Goal: Transaction & Acquisition: Download file/media

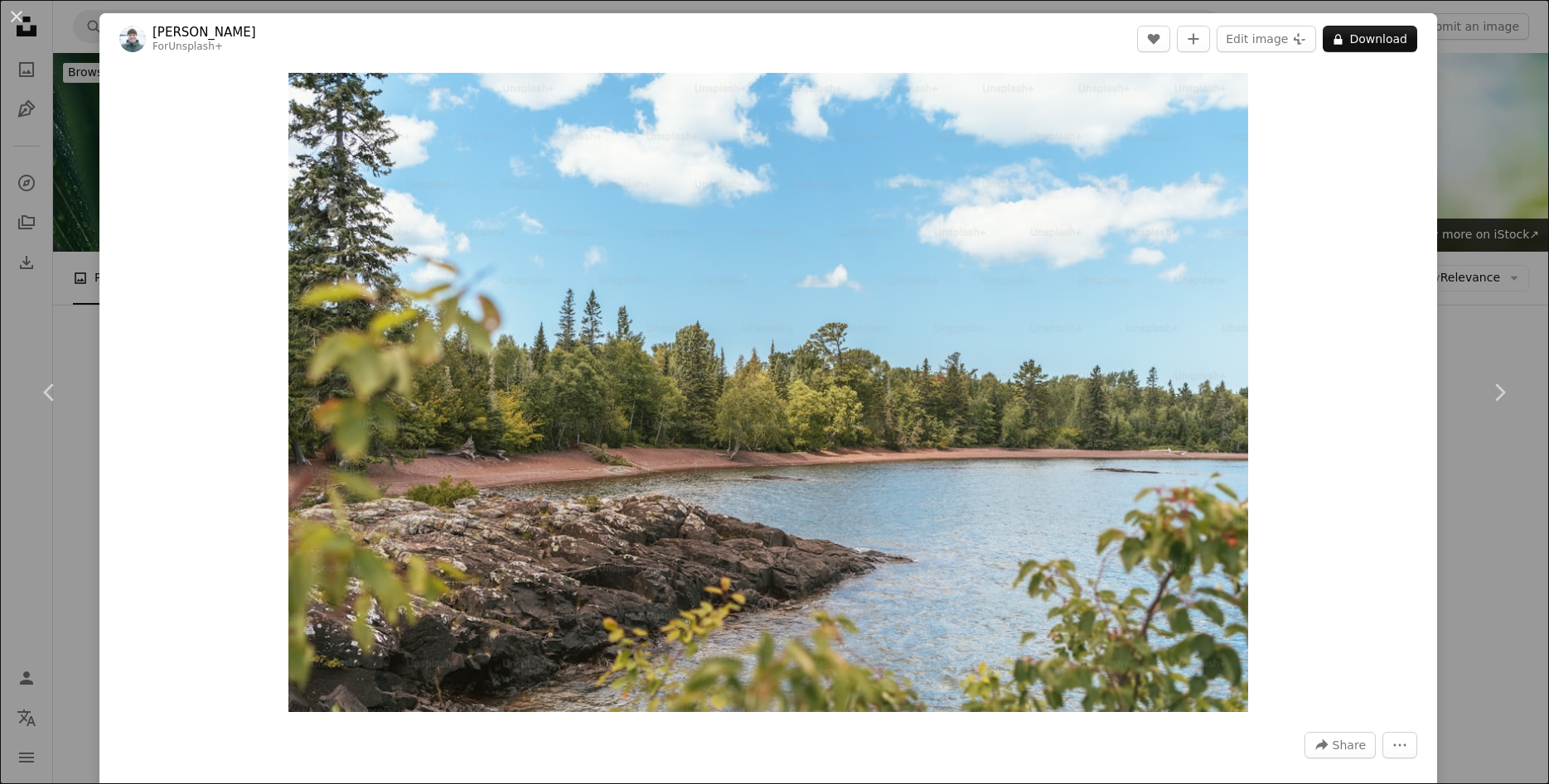
scroll to position [1267, 0]
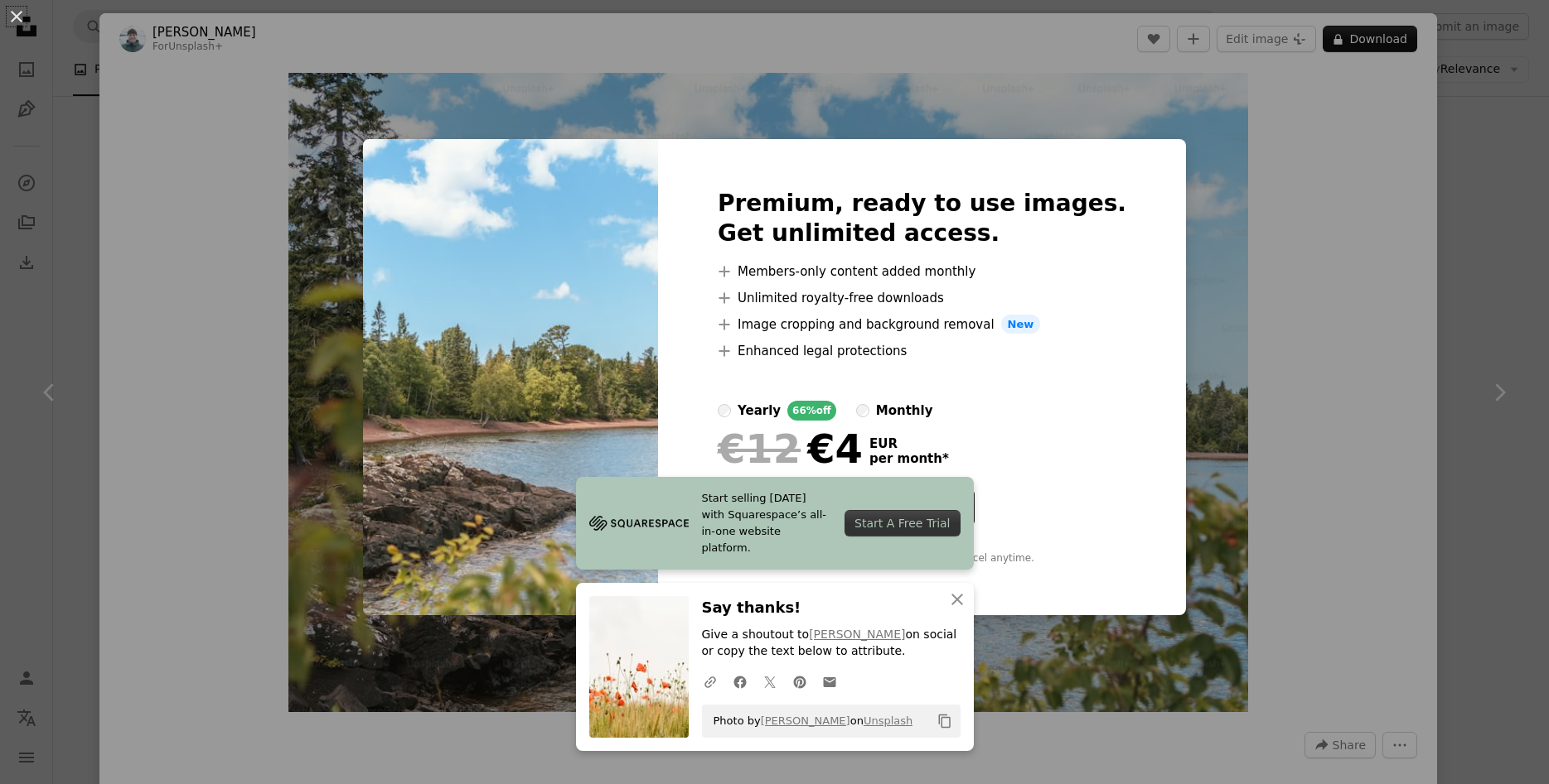
click at [1453, 295] on div "An X shape Start selling [DATE] with Squarespace’s all-in-one website platform.…" at bounding box center [774, 392] width 1549 height 784
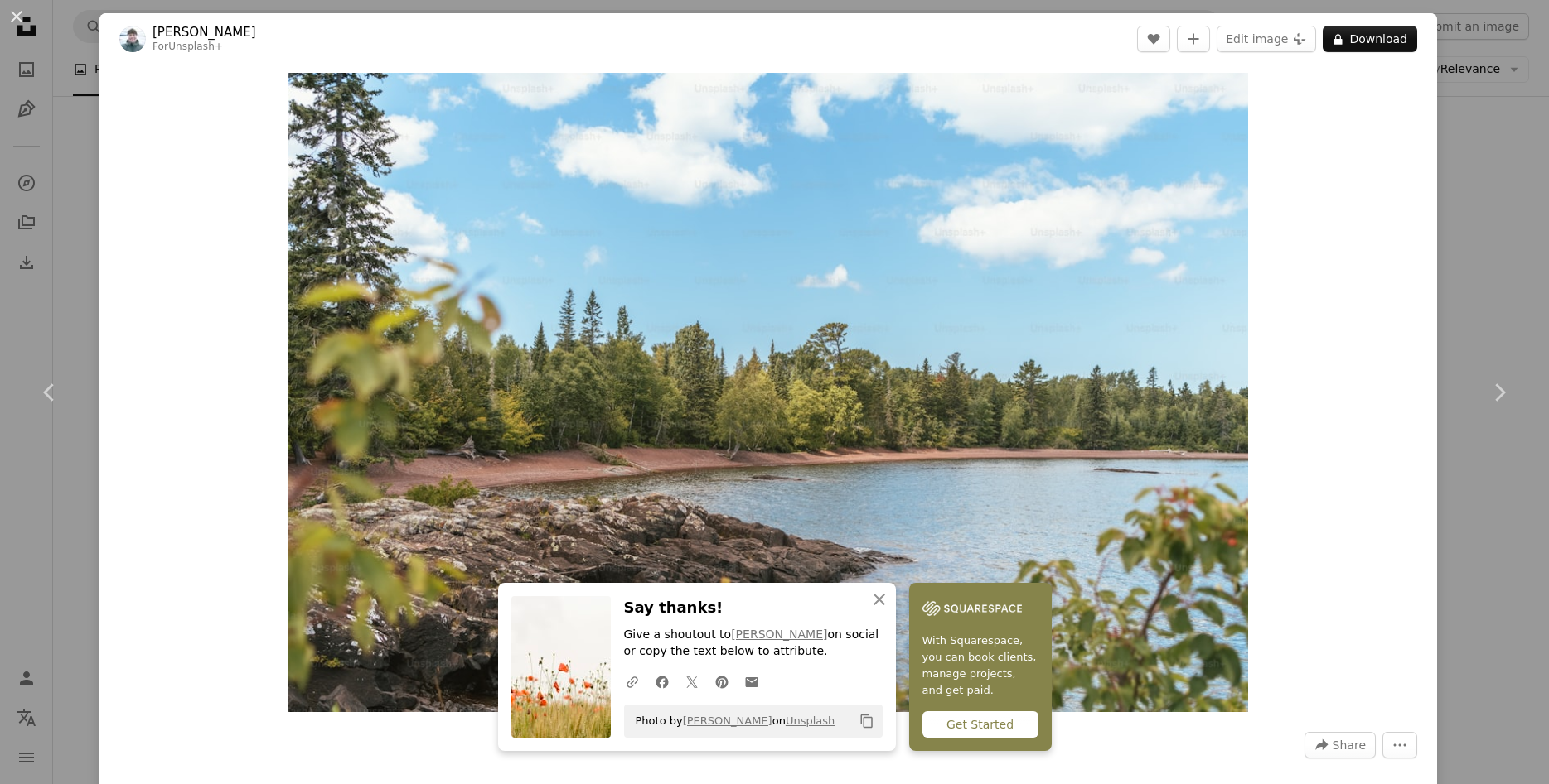
click at [1471, 287] on div "An X shape Chevron left Chevron right An X shape Close Say thanks! Give a shout…" at bounding box center [774, 392] width 1549 height 784
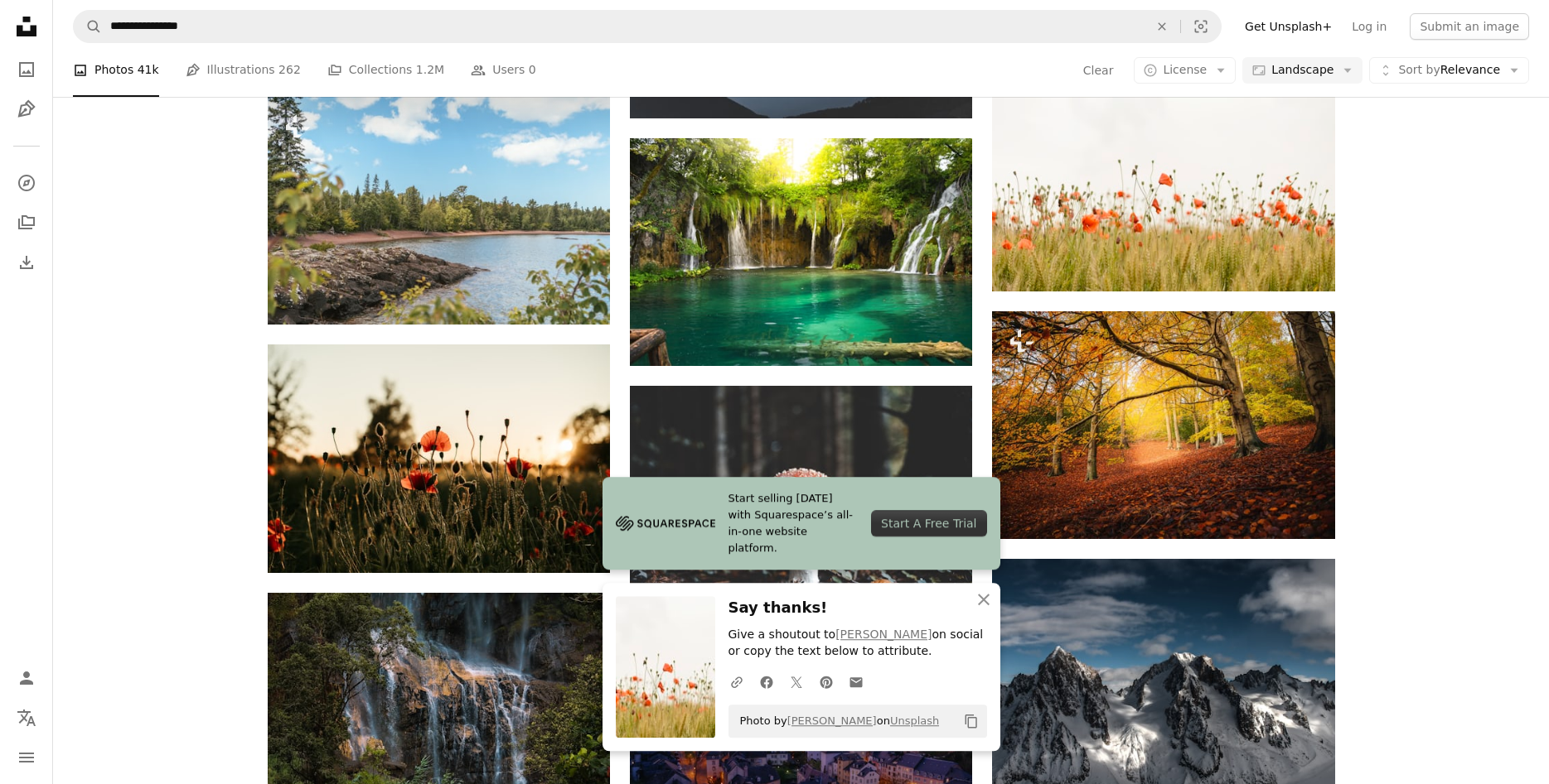
scroll to position [1605, 0]
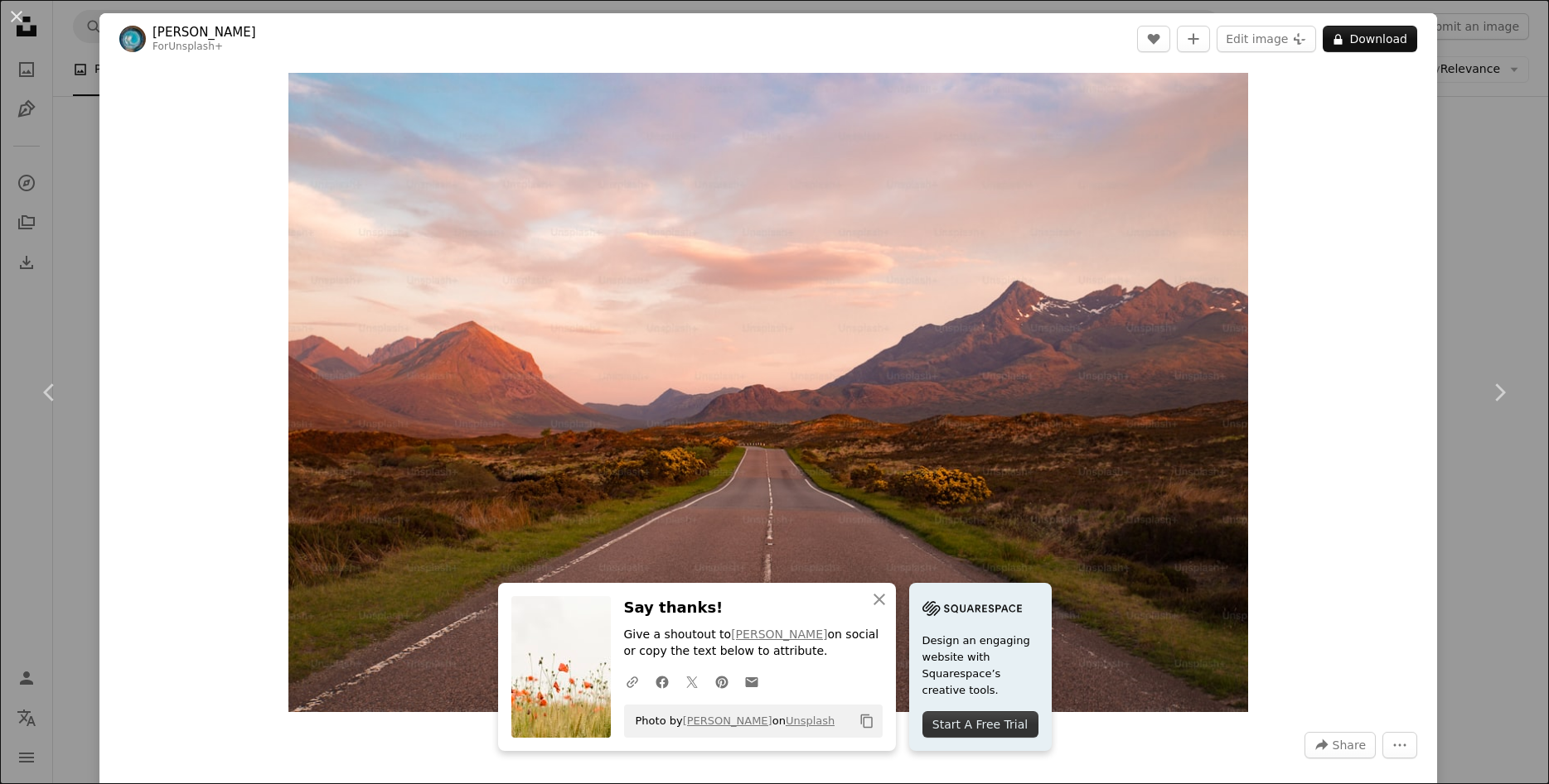
click at [1464, 228] on div "An X shape Chevron left Chevron right An X shape Close Say thanks! Give a shout…" at bounding box center [774, 392] width 1549 height 784
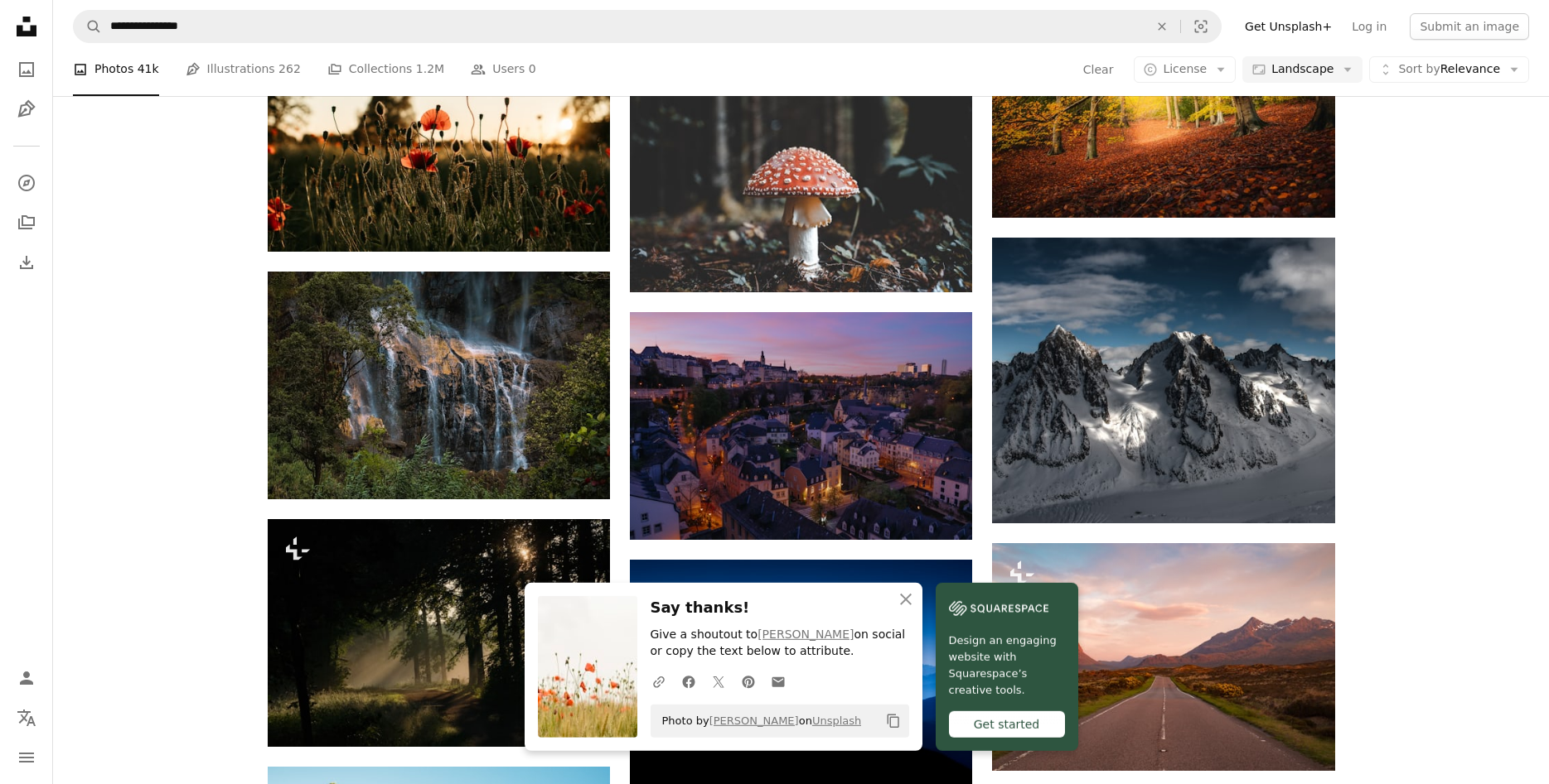
scroll to position [1943, 0]
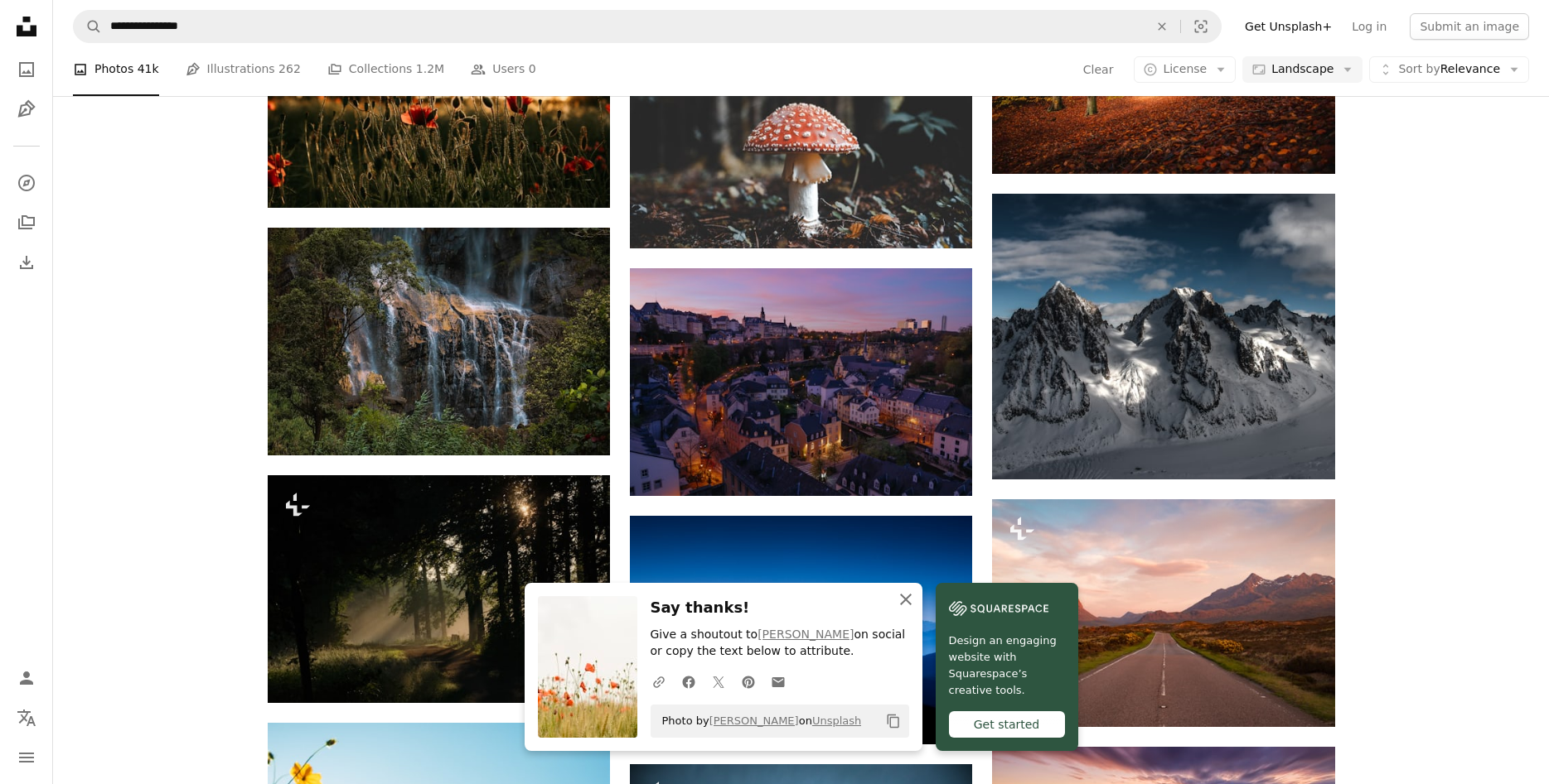
click at [916, 601] on icon "An X shape" at bounding box center [906, 600] width 20 height 20
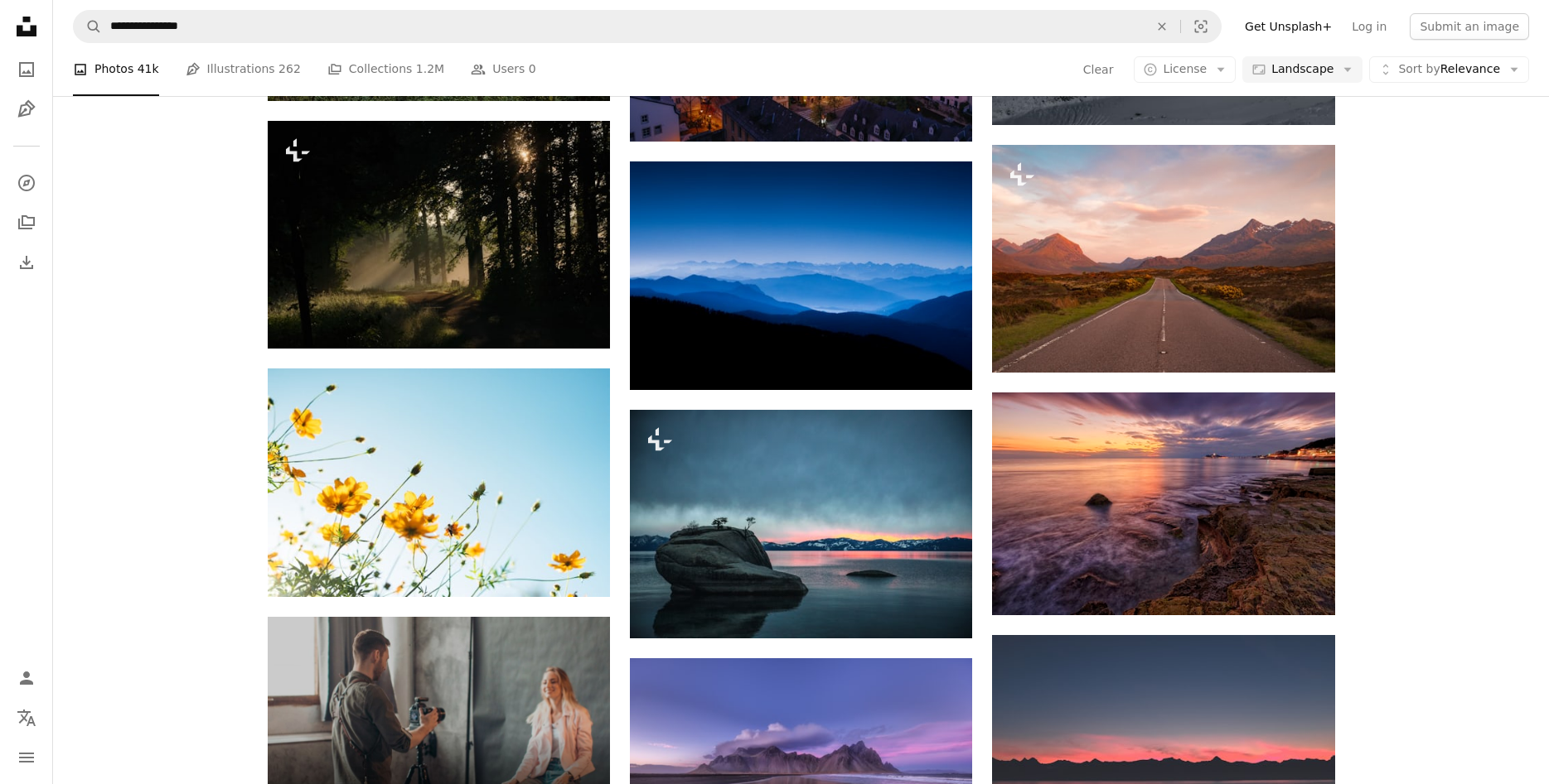
scroll to position [2365, 0]
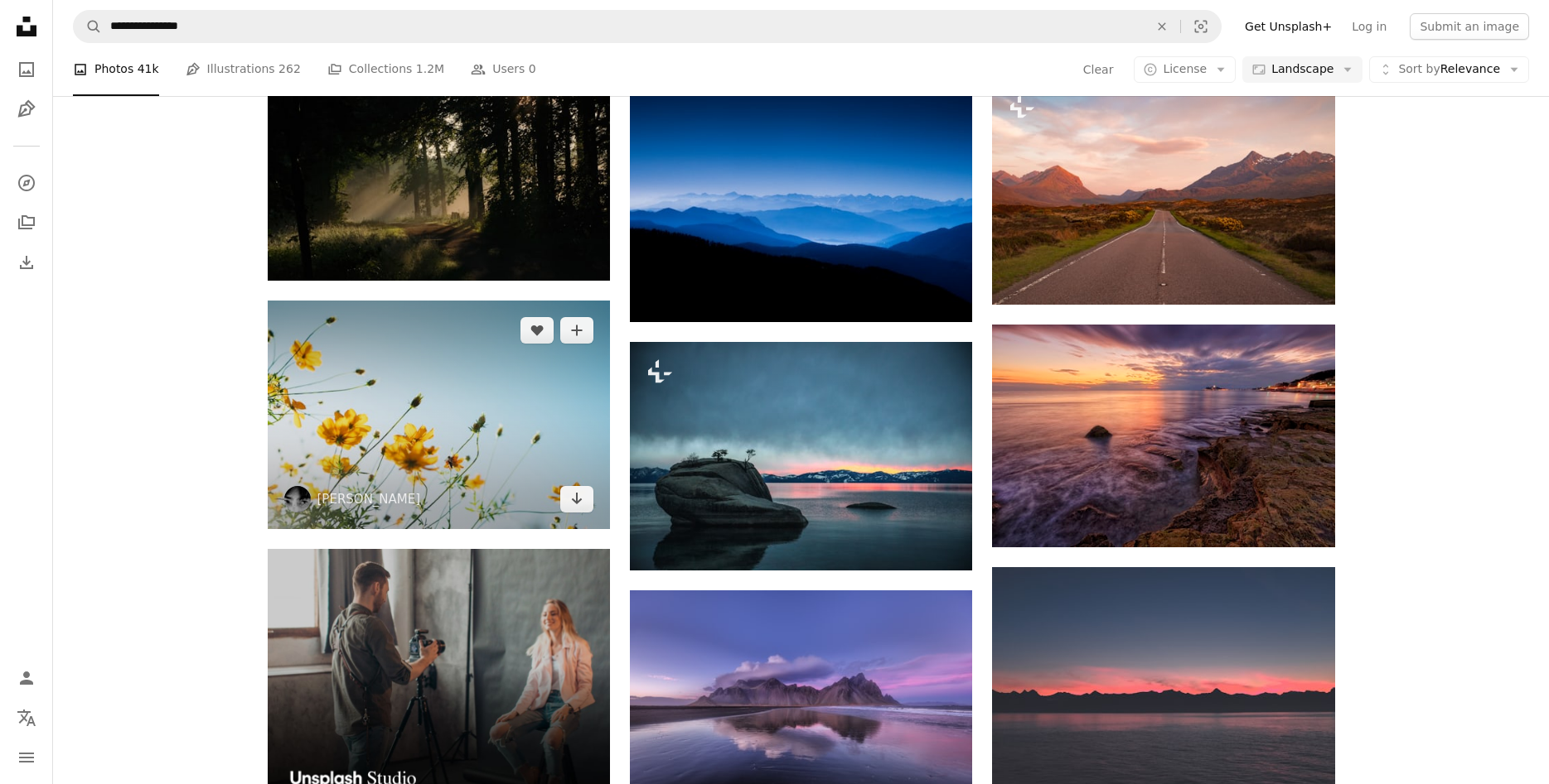
click at [483, 301] on img at bounding box center [438, 414] width 342 height 228
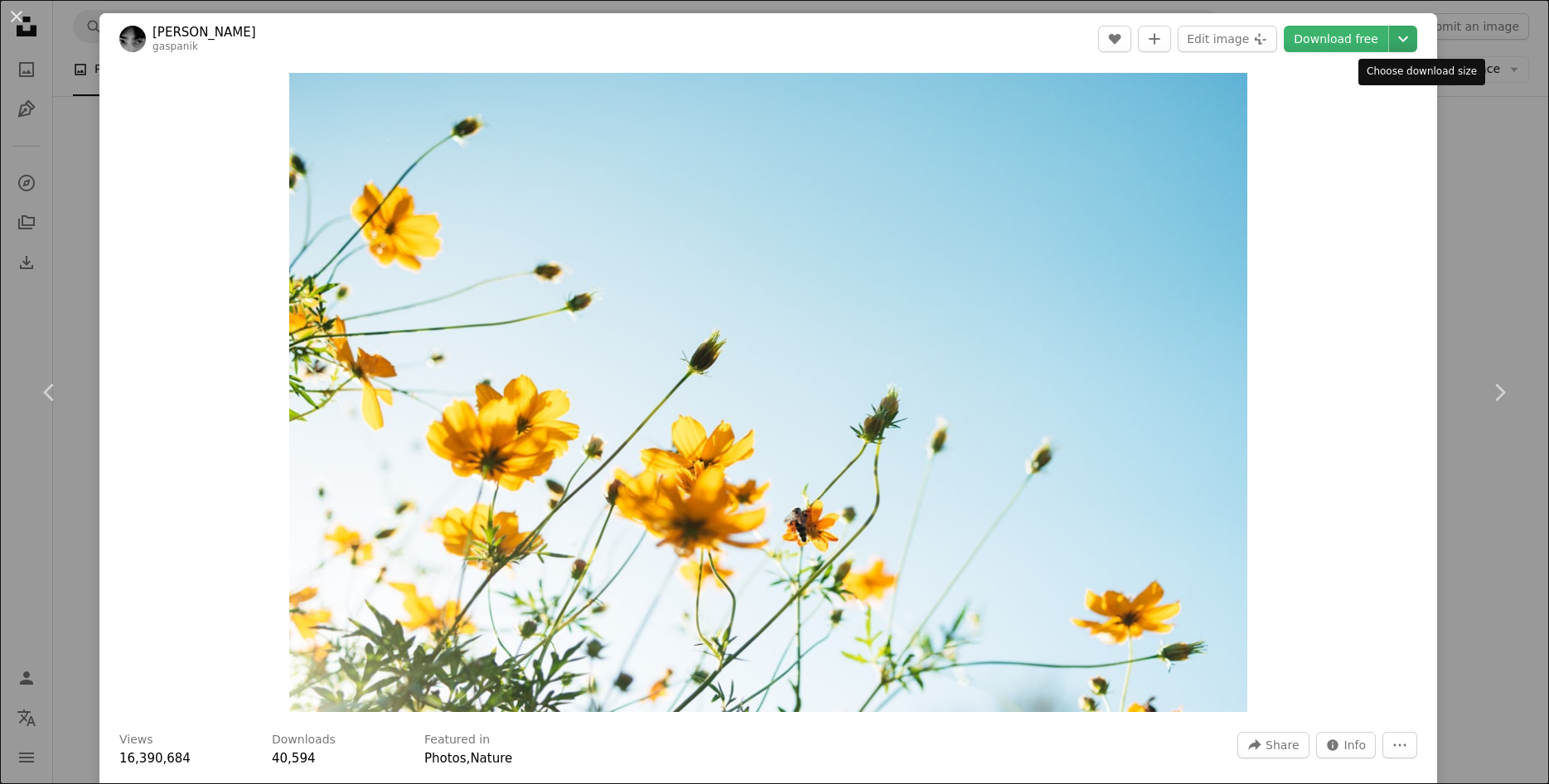
click at [1416, 37] on icon "Chevron down" at bounding box center [1402, 39] width 27 height 20
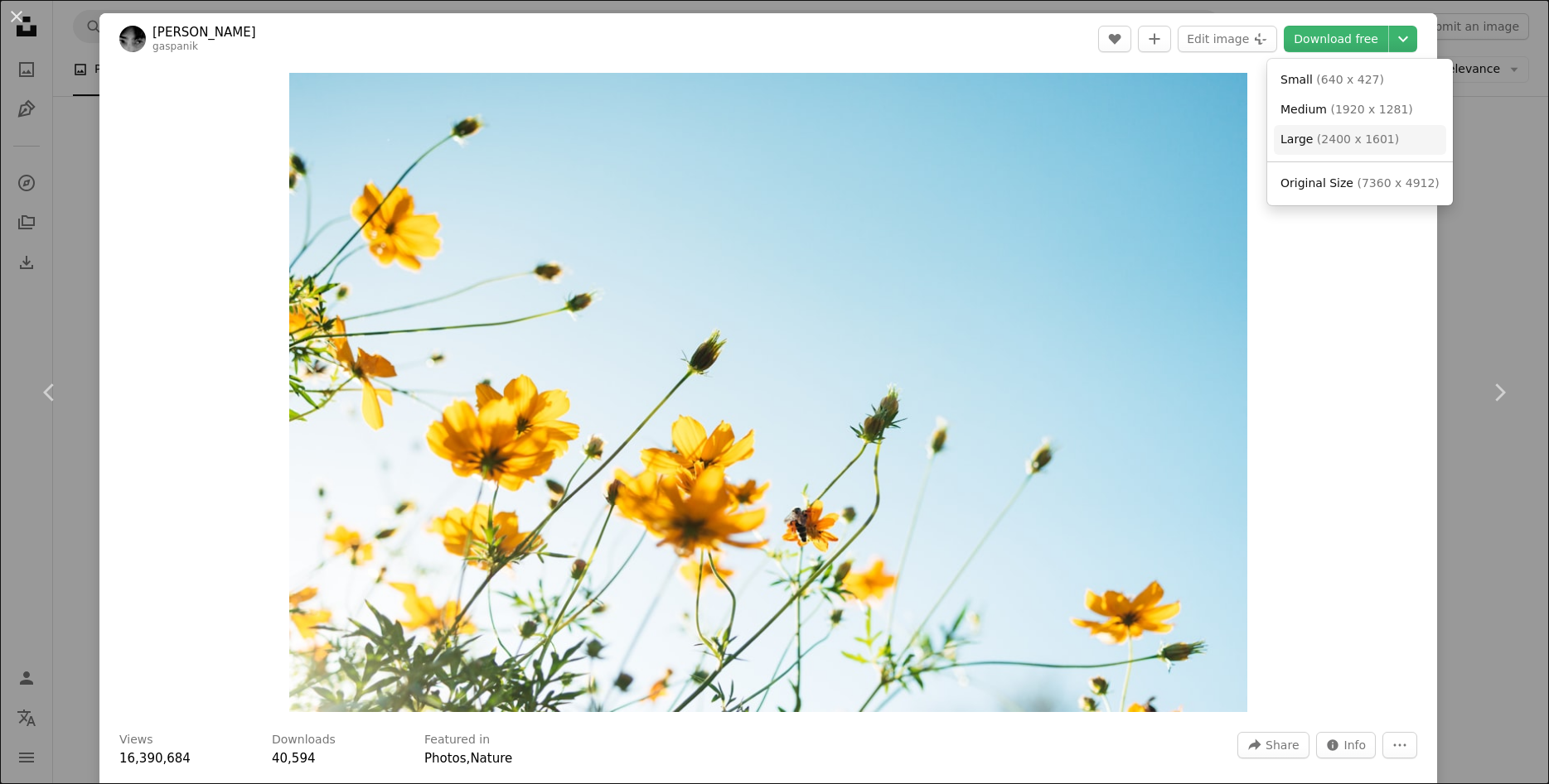
click at [1372, 141] on span "( 2400 x 1601 )" at bounding box center [1358, 138] width 82 height 13
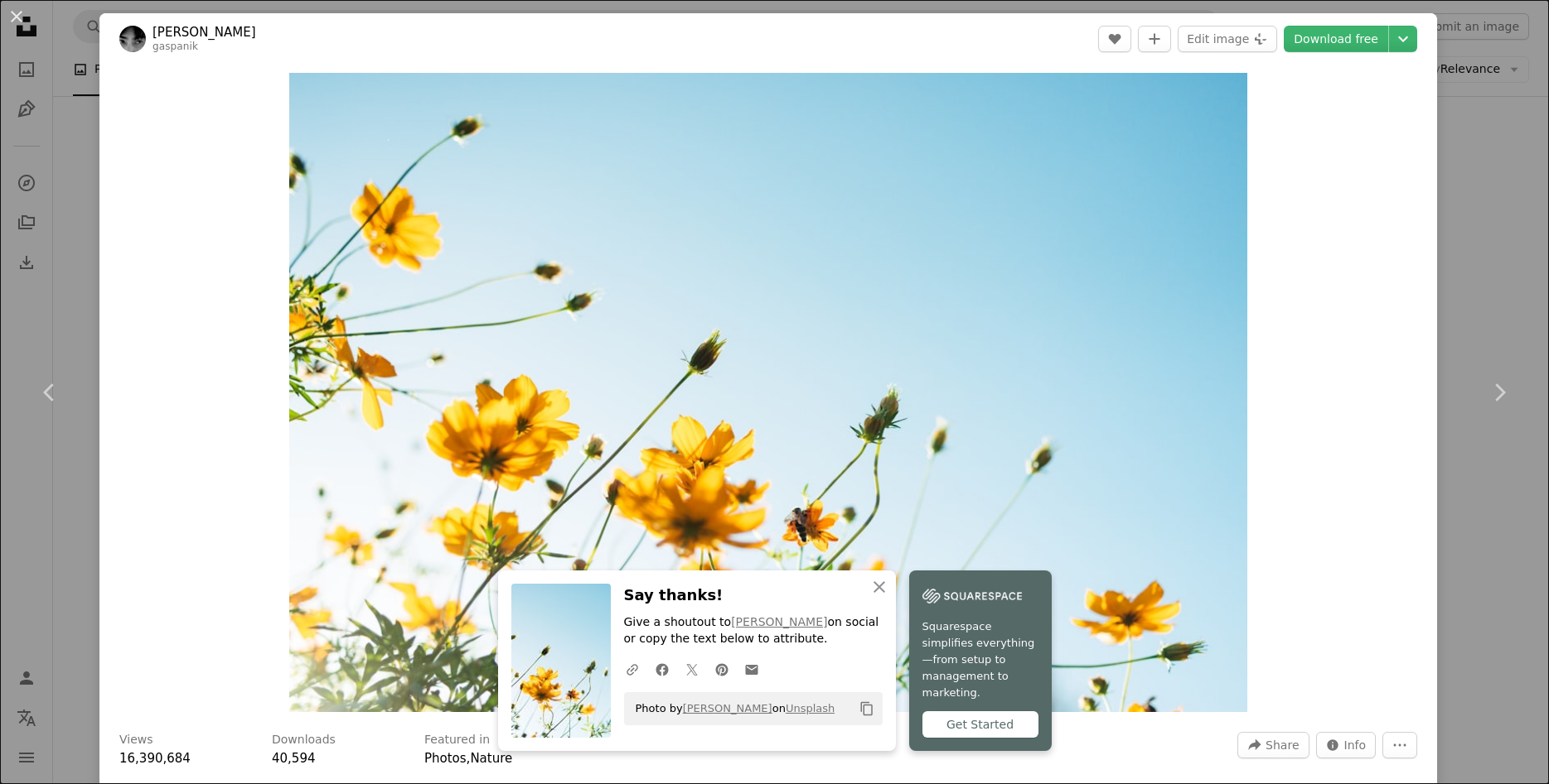
click at [1512, 132] on div "An X shape Chevron left Chevron right An X shape Close Say thanks! Give a shout…" at bounding box center [774, 392] width 1549 height 784
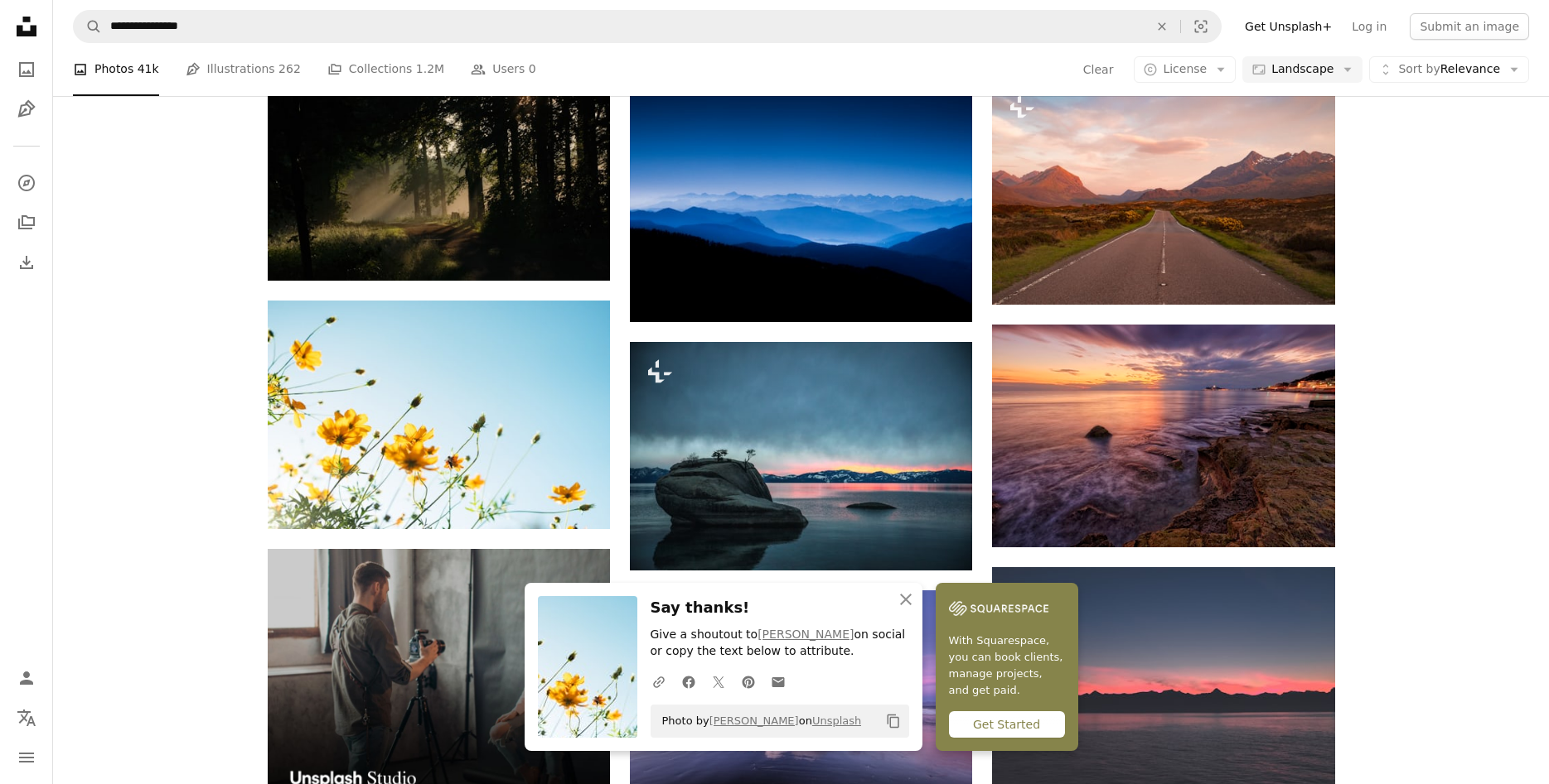
scroll to position [2534, 0]
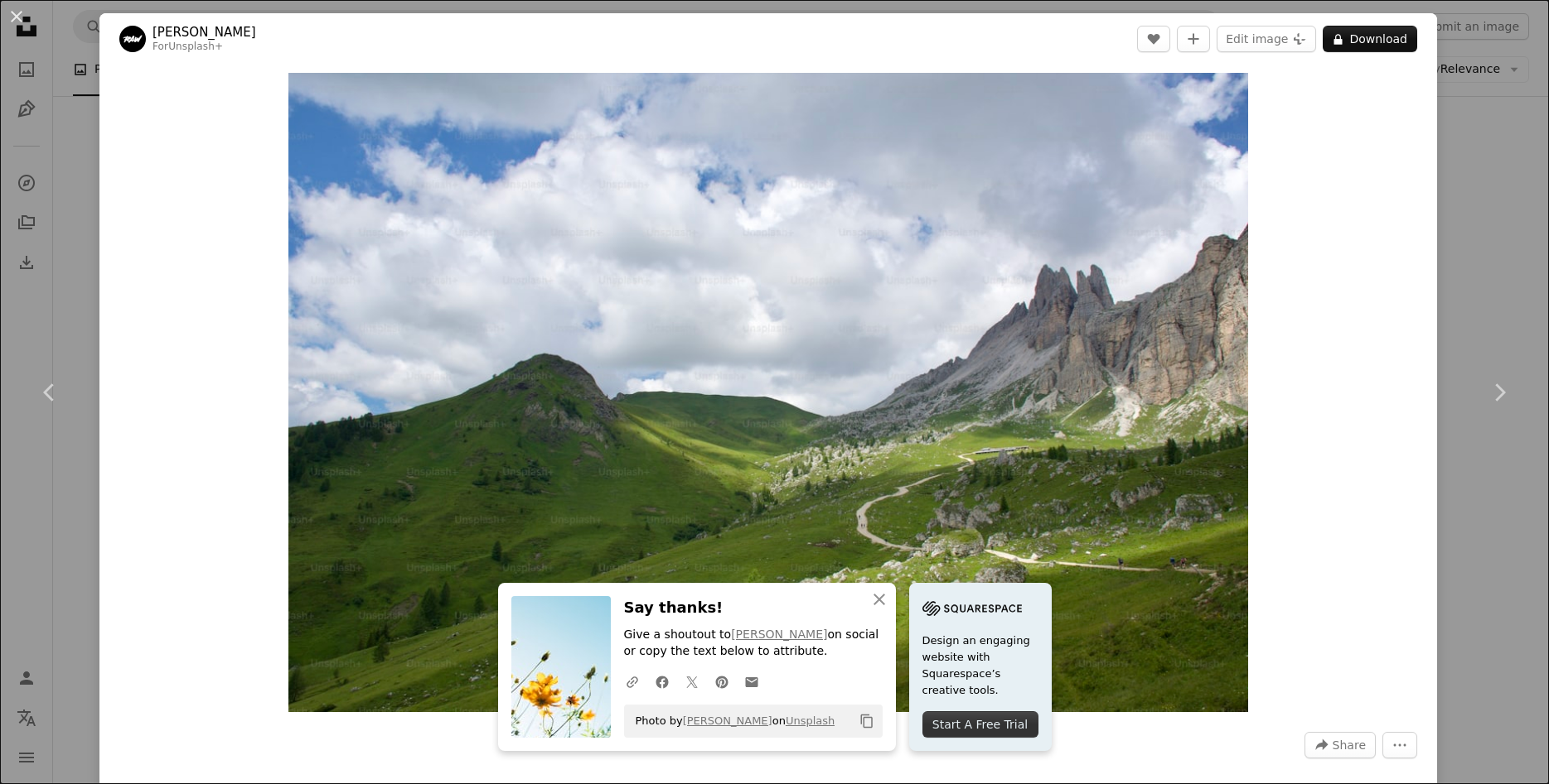
click at [1490, 152] on div "An X shape Chevron left Chevron right An X shape Close Say thanks! Give a shout…" at bounding box center [774, 392] width 1549 height 784
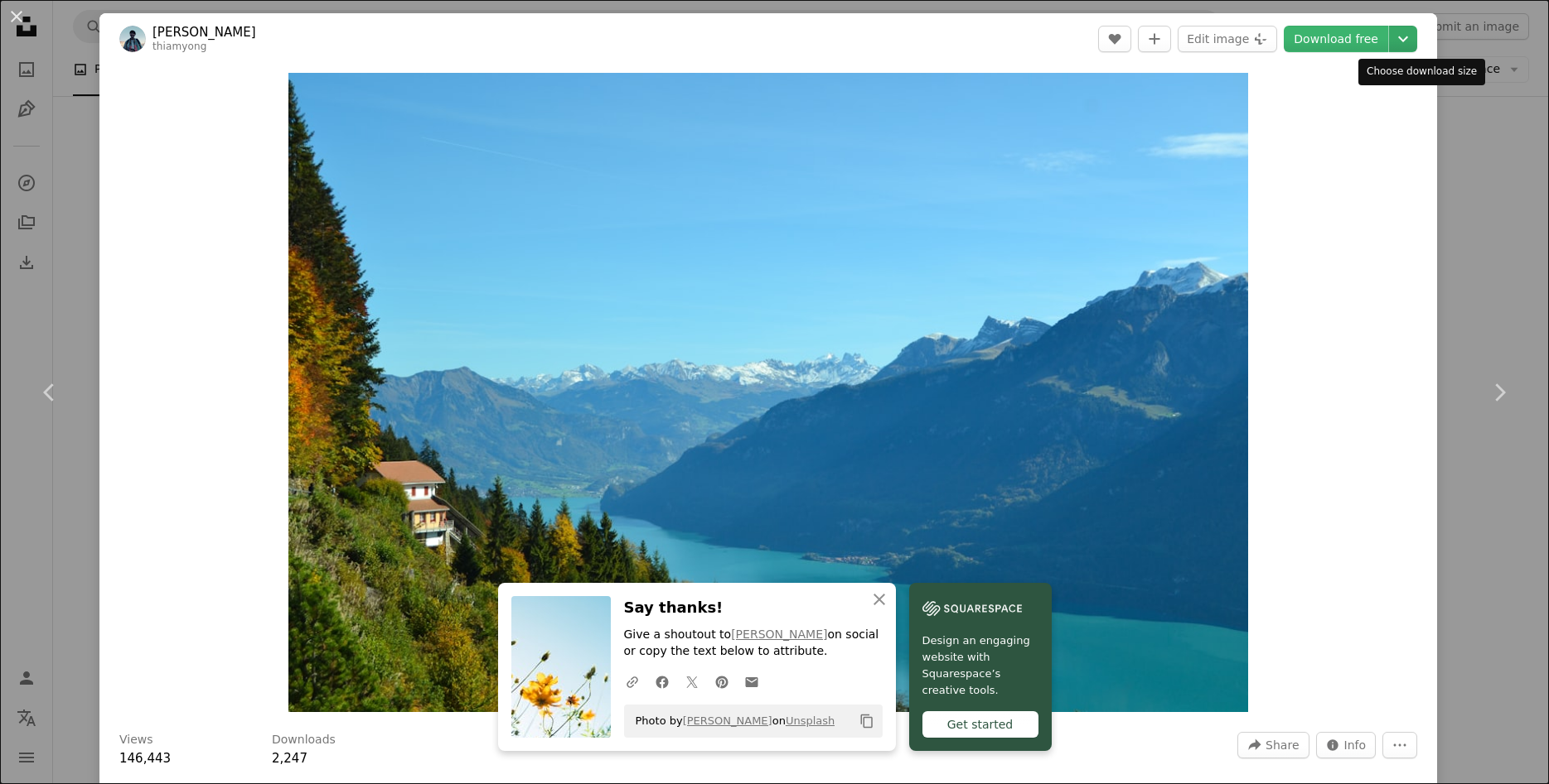
click at [1416, 36] on icon "Chevron down" at bounding box center [1402, 39] width 27 height 20
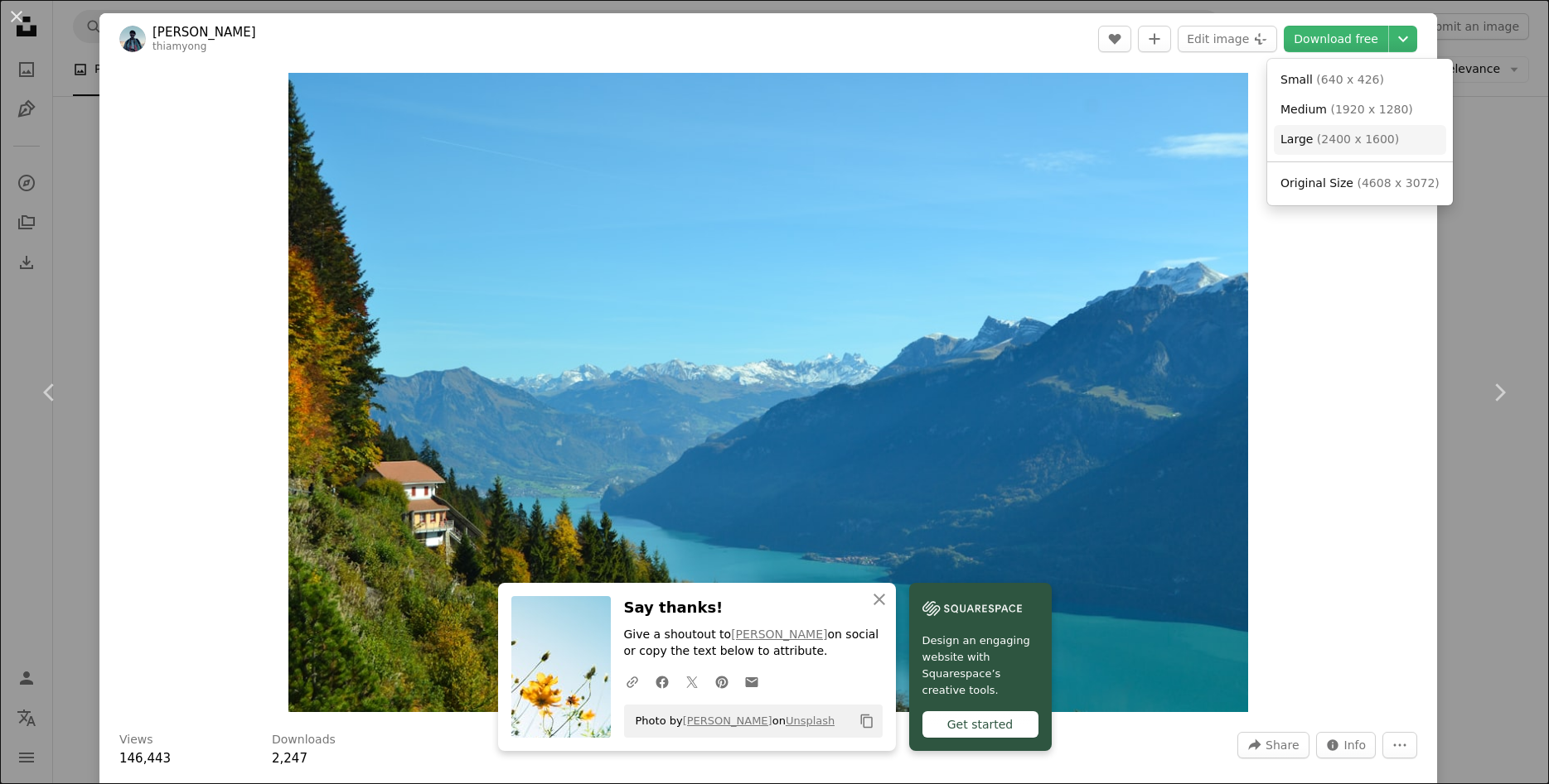
click at [1368, 144] on span "( 2400 x 1600 )" at bounding box center [1358, 138] width 82 height 13
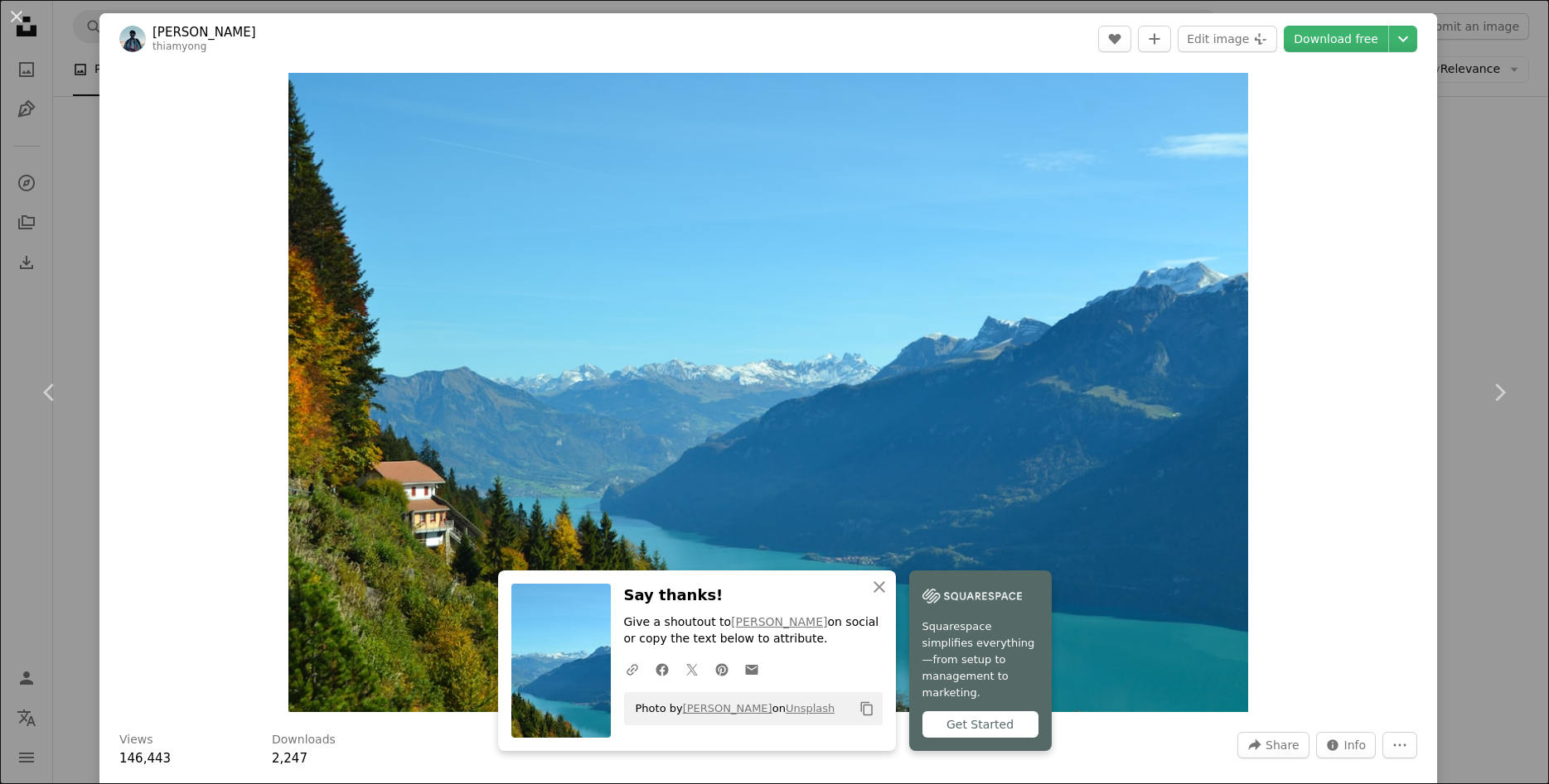
click at [1515, 158] on div "An X shape Chevron left Chevron right An X shape Close Say thanks! Give a shout…" at bounding box center [774, 392] width 1549 height 784
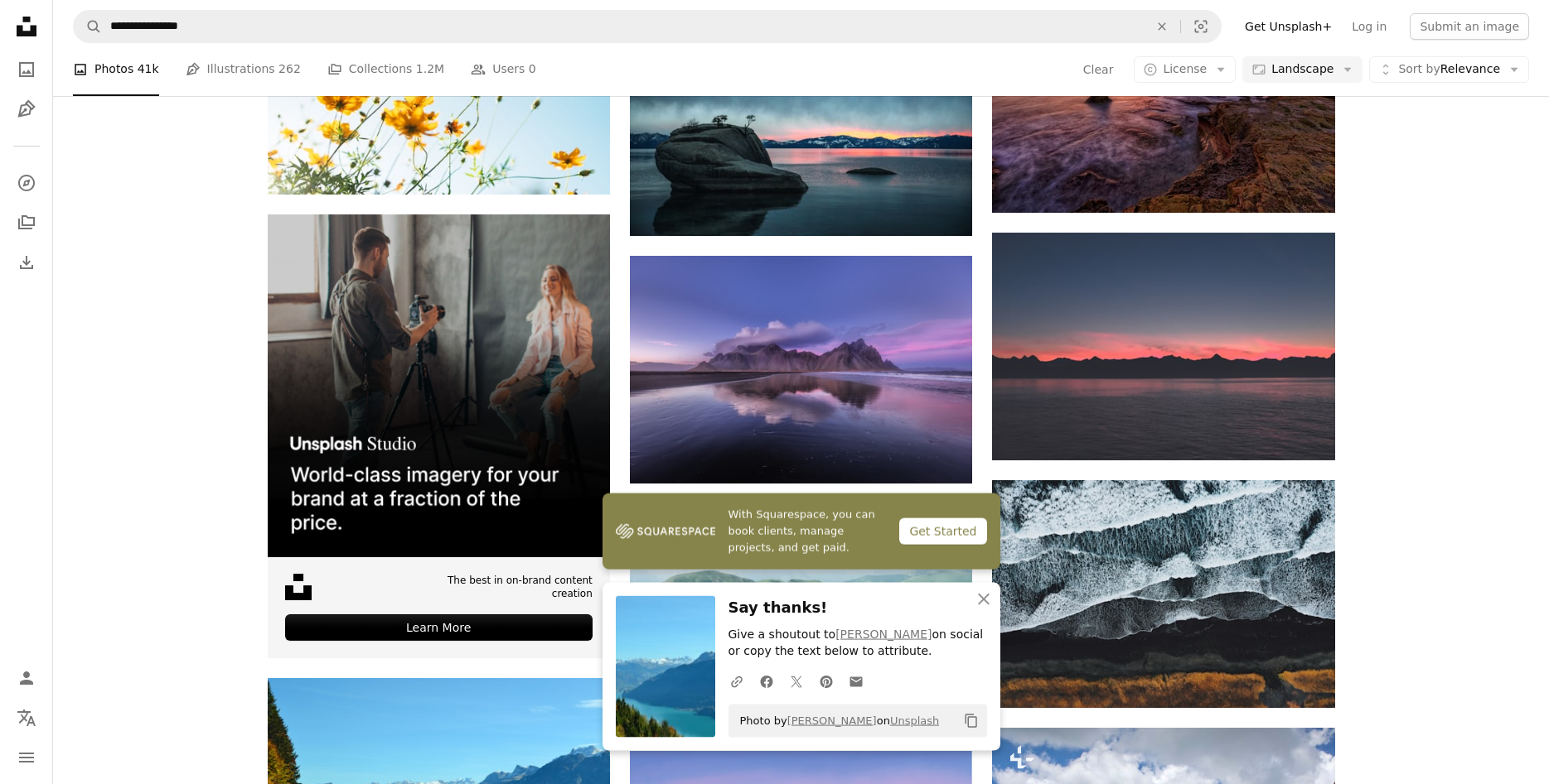
scroll to position [2787, 0]
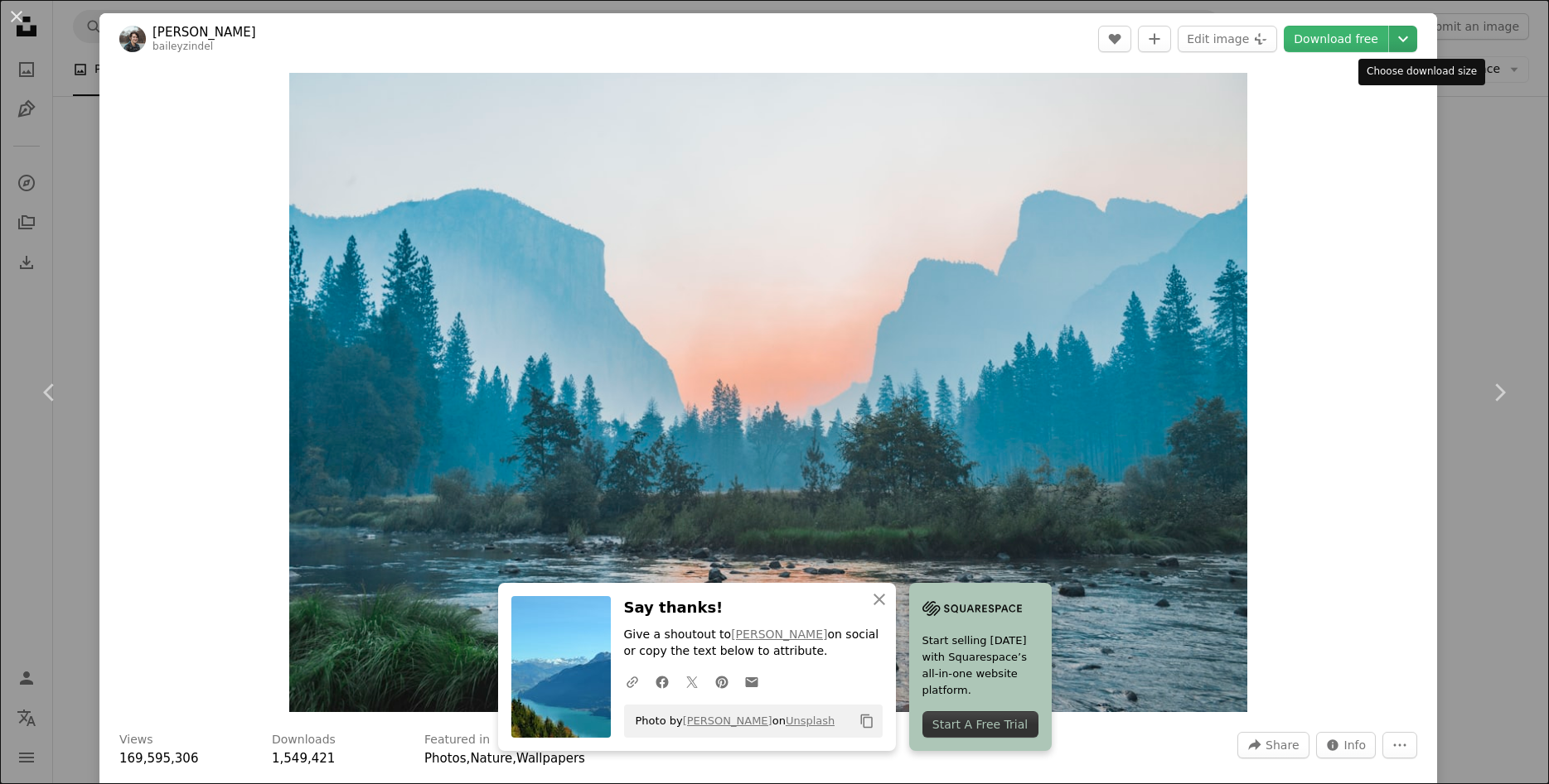
click at [1407, 42] on icon "Choose download size" at bounding box center [1402, 40] width 10 height 6
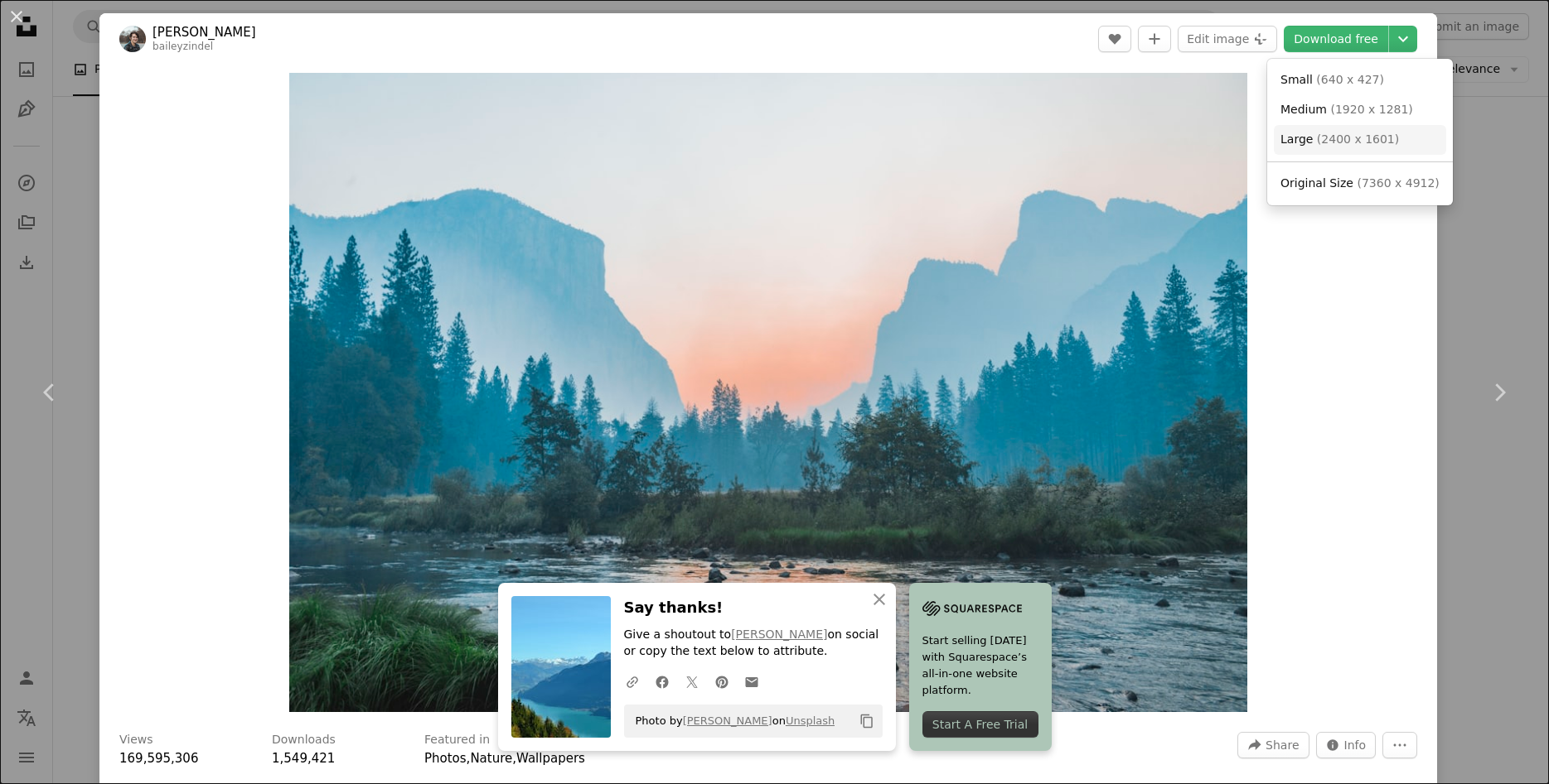
click at [1344, 139] on span "( 2400 x 1601 )" at bounding box center [1358, 138] width 82 height 13
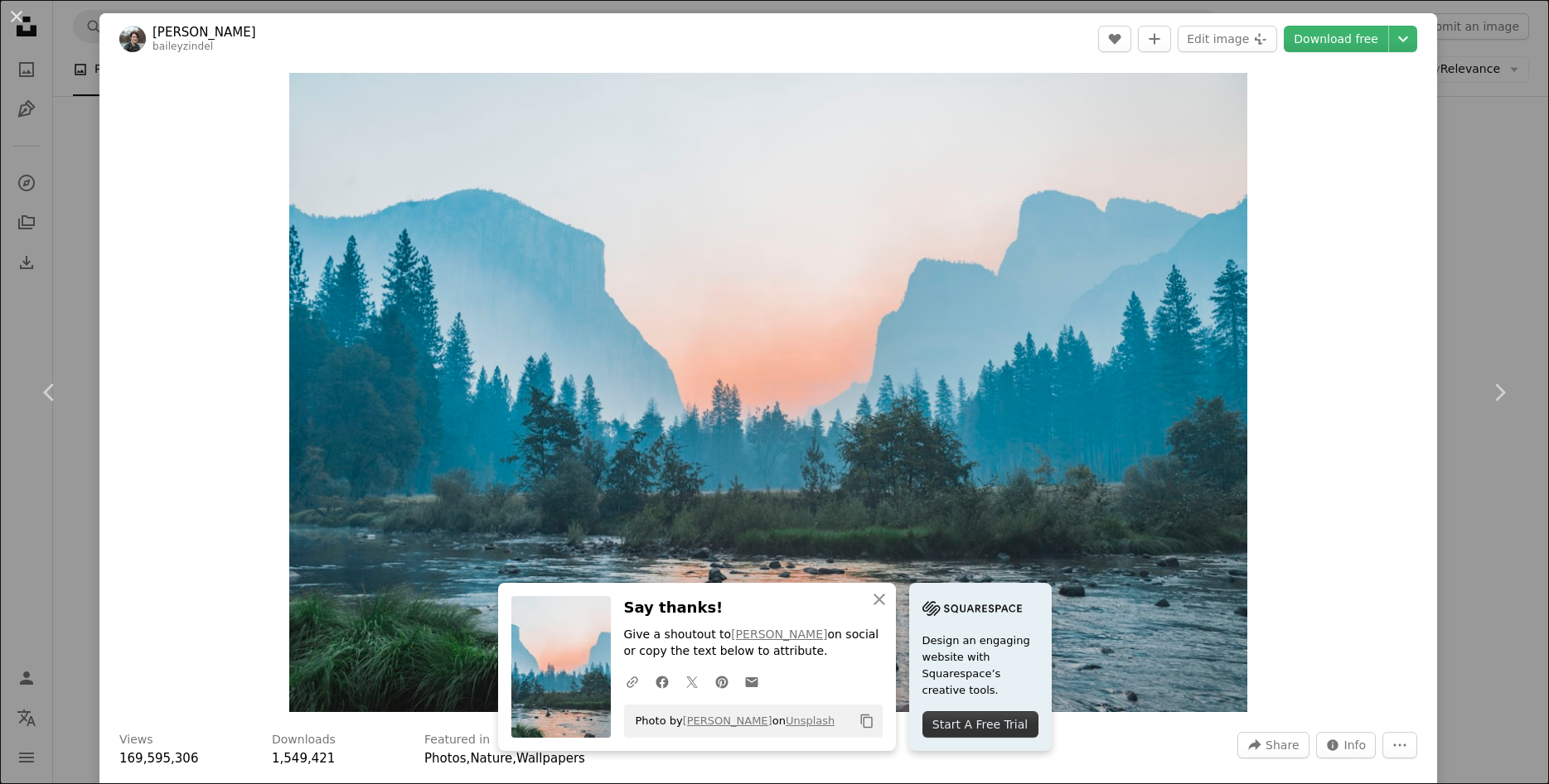
click at [1531, 134] on div "An X shape Chevron left Chevron right An X shape Close Say thanks! Give a shout…" at bounding box center [774, 392] width 1549 height 784
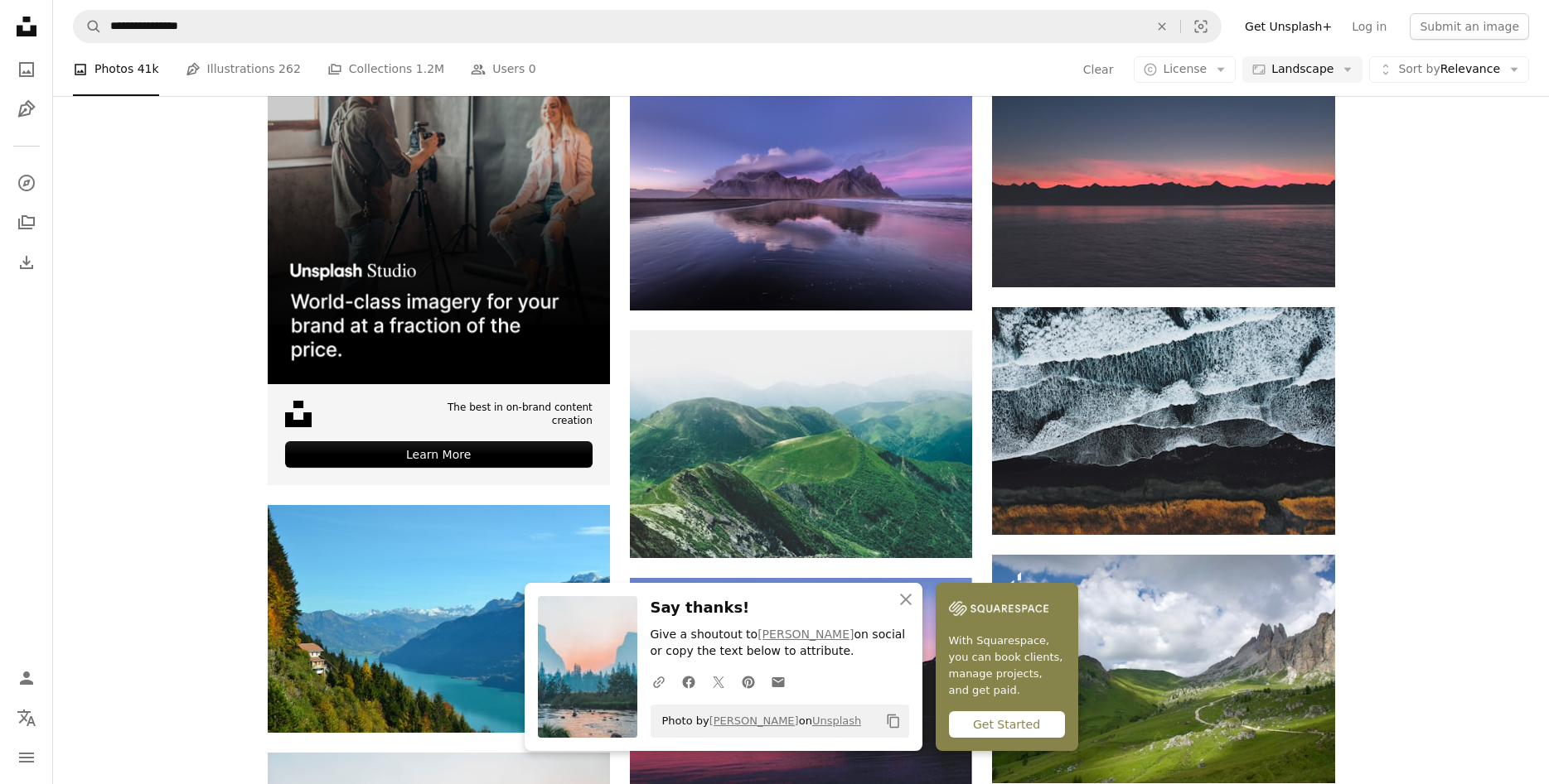
scroll to position [2872, 0]
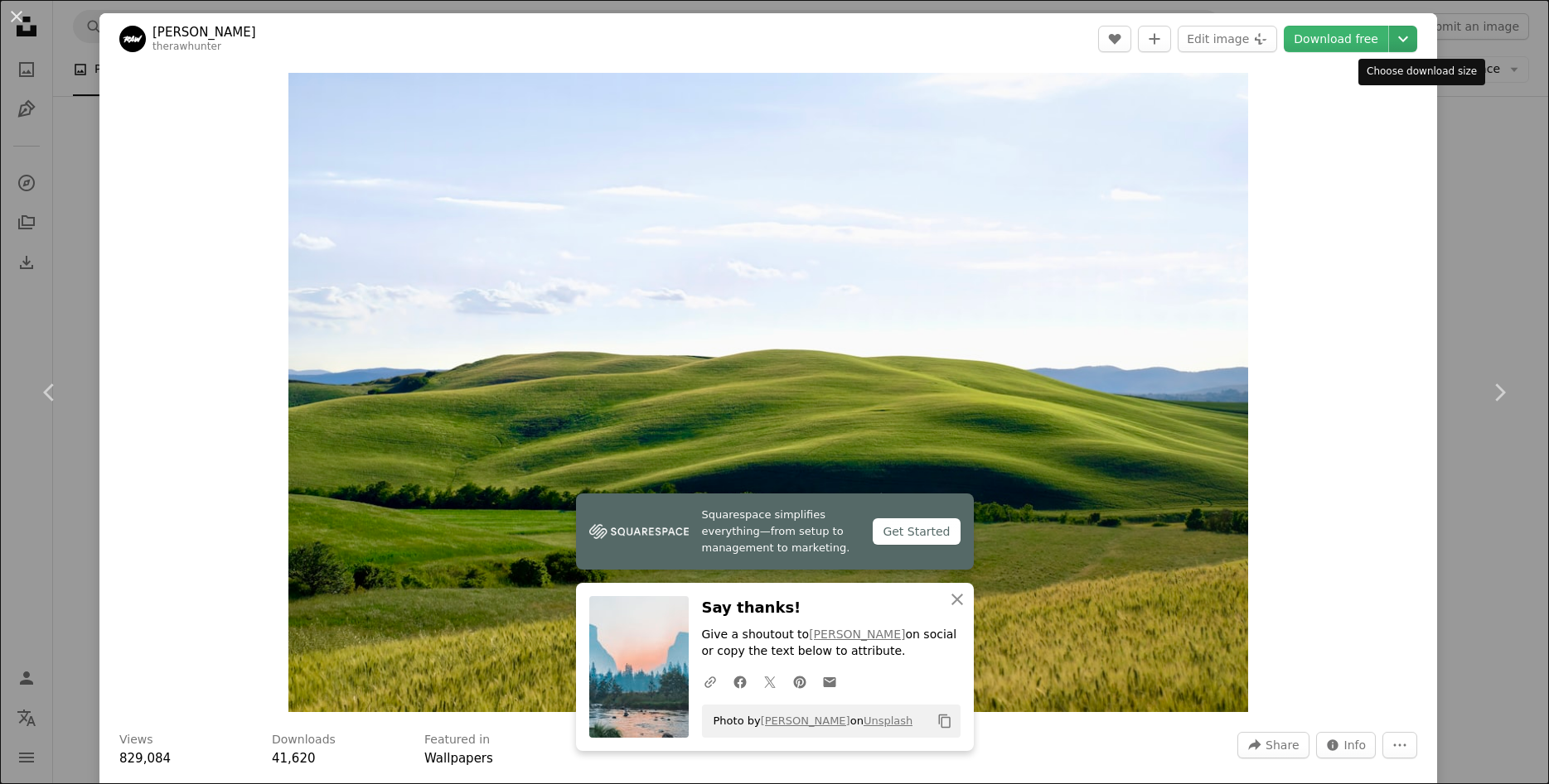
click at [1412, 41] on icon "Chevron down" at bounding box center [1402, 39] width 27 height 20
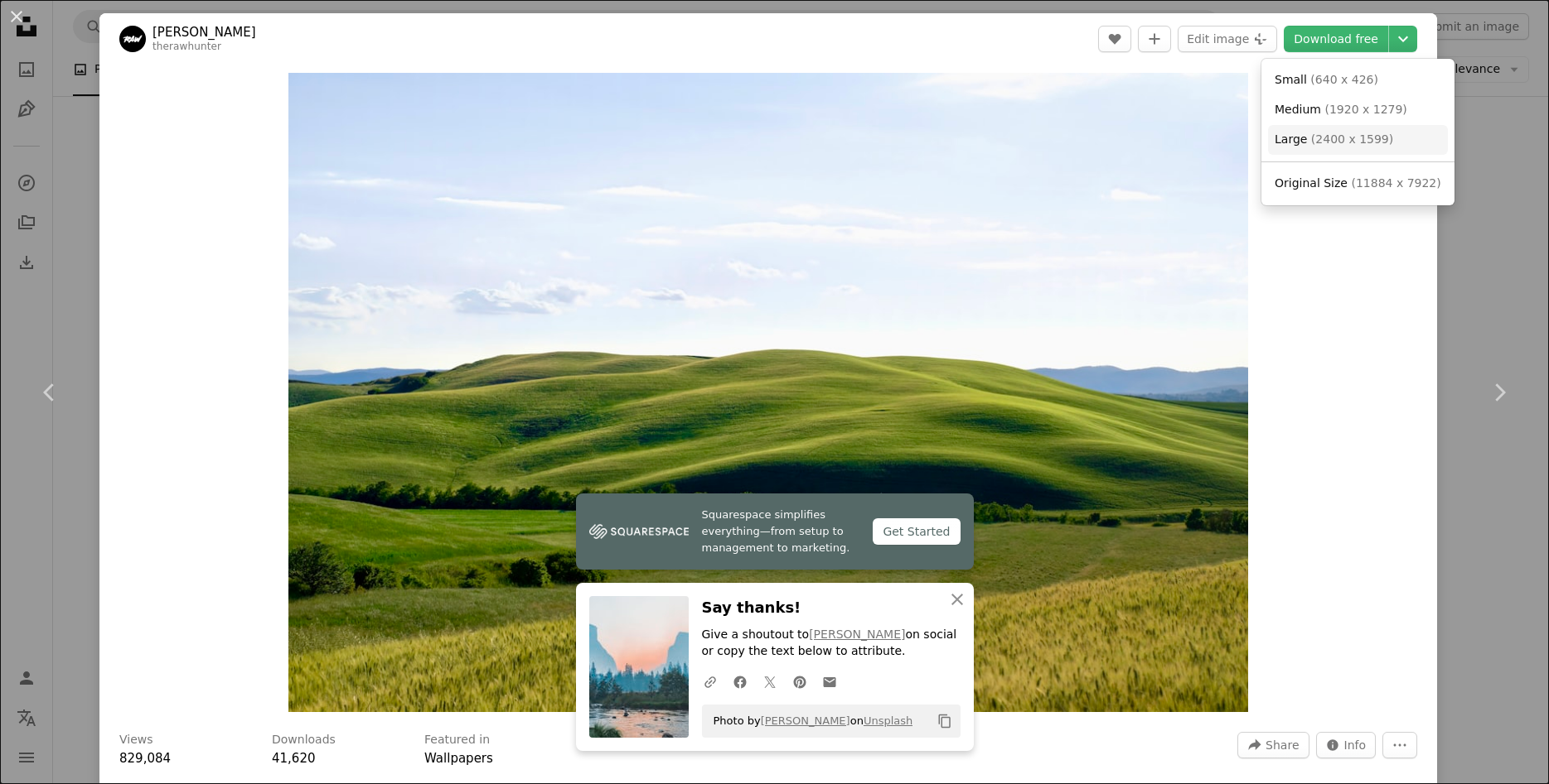
click at [1360, 134] on span "( 2400 x 1599 )" at bounding box center [1352, 138] width 82 height 13
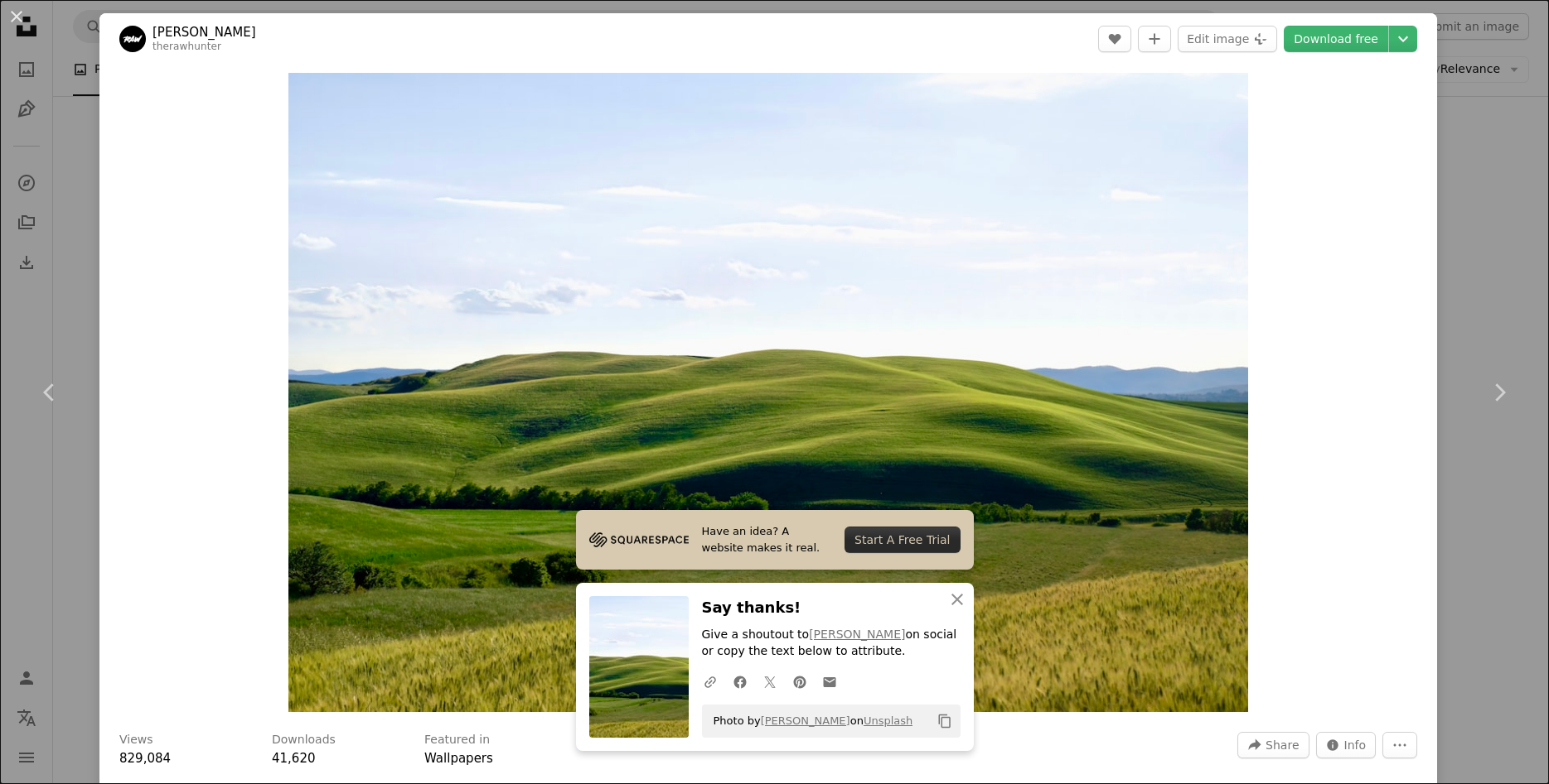
click at [1531, 136] on div "An X shape Chevron left Chevron right Have an idea? A website makes it real. St…" at bounding box center [774, 392] width 1549 height 784
